Goal: Go to known website: Access a specific website the user already knows

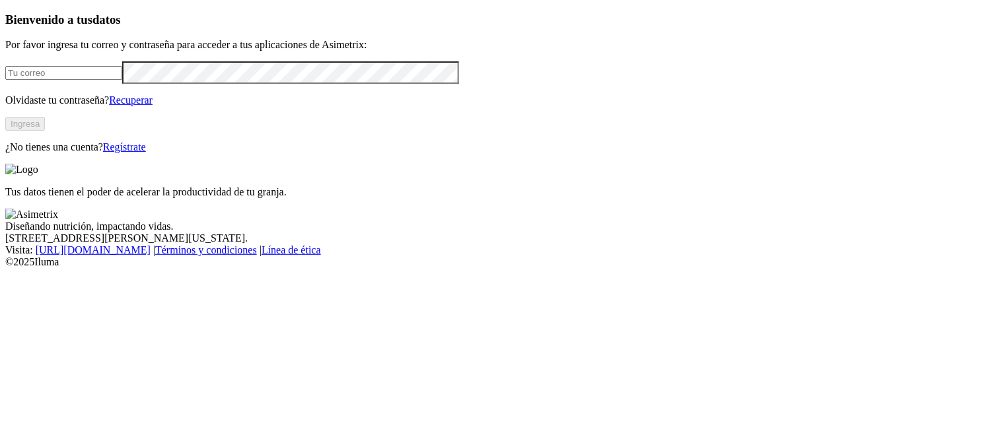
type input "[PERSON_NAME][EMAIL_ADDRESS][PERSON_NAME][DOMAIN_NAME]"
click at [207, 153] on div "Bienvenido a tus datos Por favor ingresa tu correo y contraseña para acceder a …" at bounding box center [501, 83] width 992 height 141
click at [45, 131] on button "Ingresa" at bounding box center [25, 124] width 40 height 14
